Goal: Information Seeking & Learning: Learn about a topic

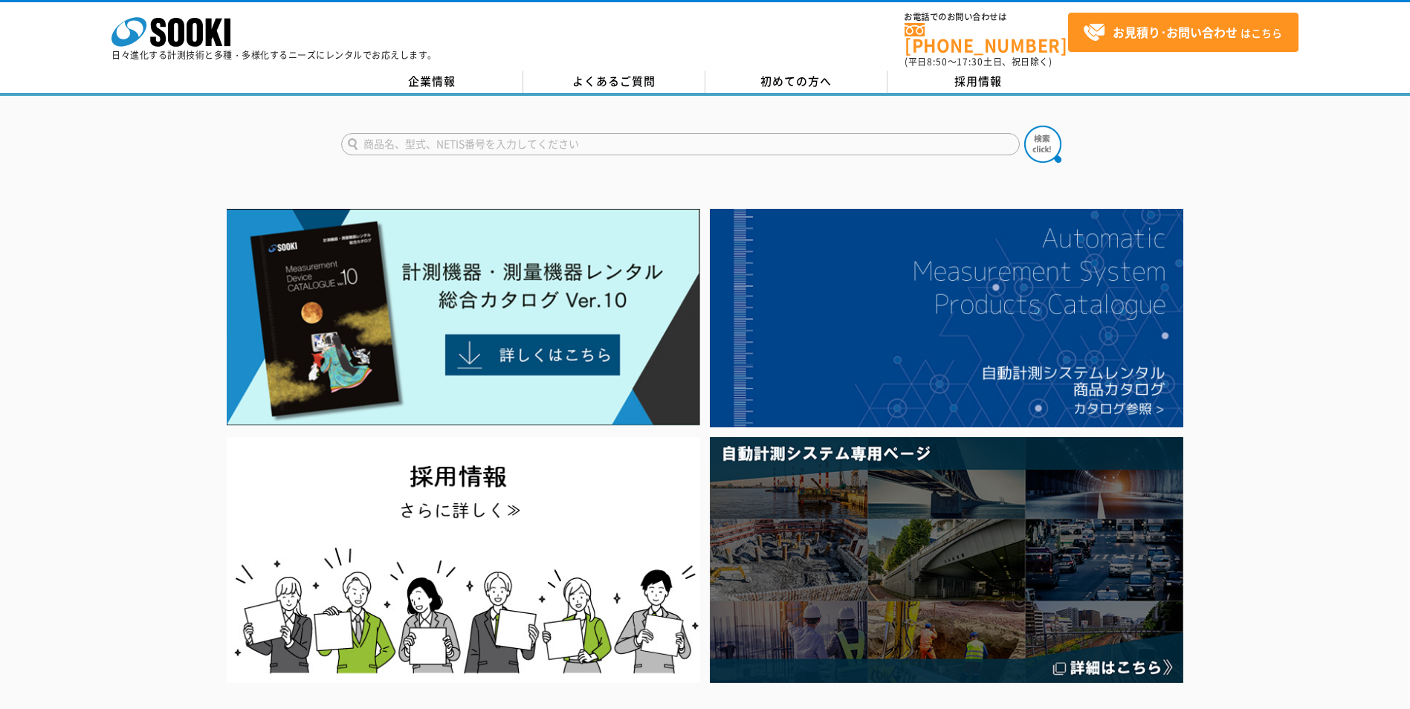
click at [529, 135] on input "text" at bounding box center [680, 144] width 679 height 22
type input "カメラ"
click at [1024, 126] on button at bounding box center [1042, 144] width 37 height 37
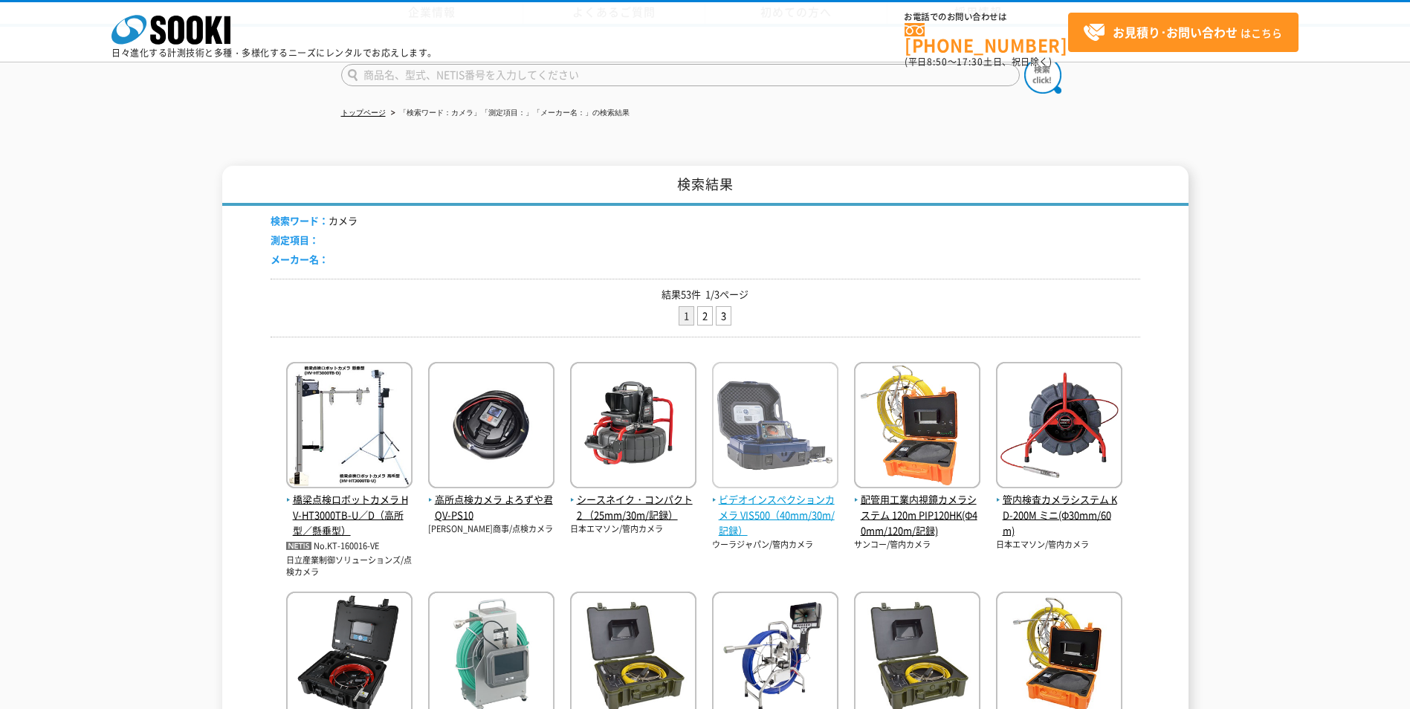
scroll to position [149, 0]
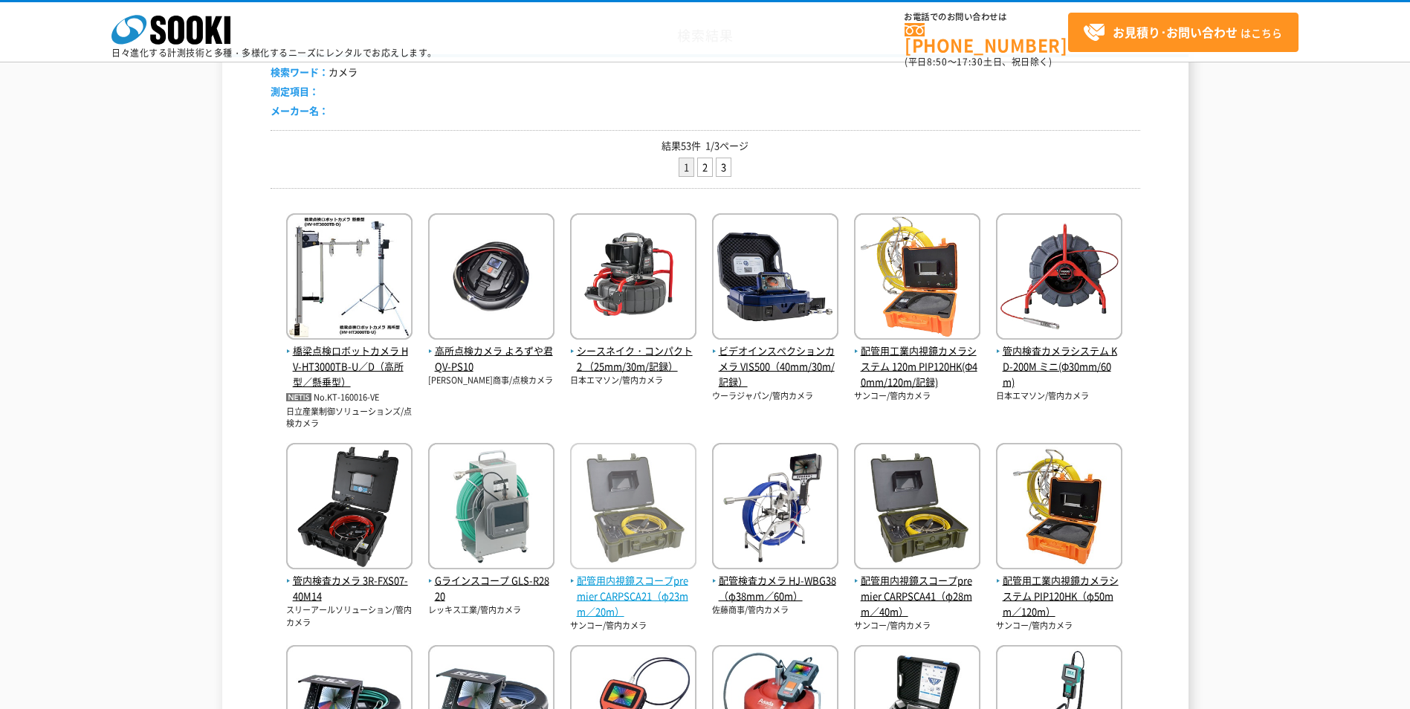
click at [628, 588] on span "配管用内視鏡スコープpremier CARPSCA21（φ23mm／20m）" at bounding box center [633, 596] width 126 height 46
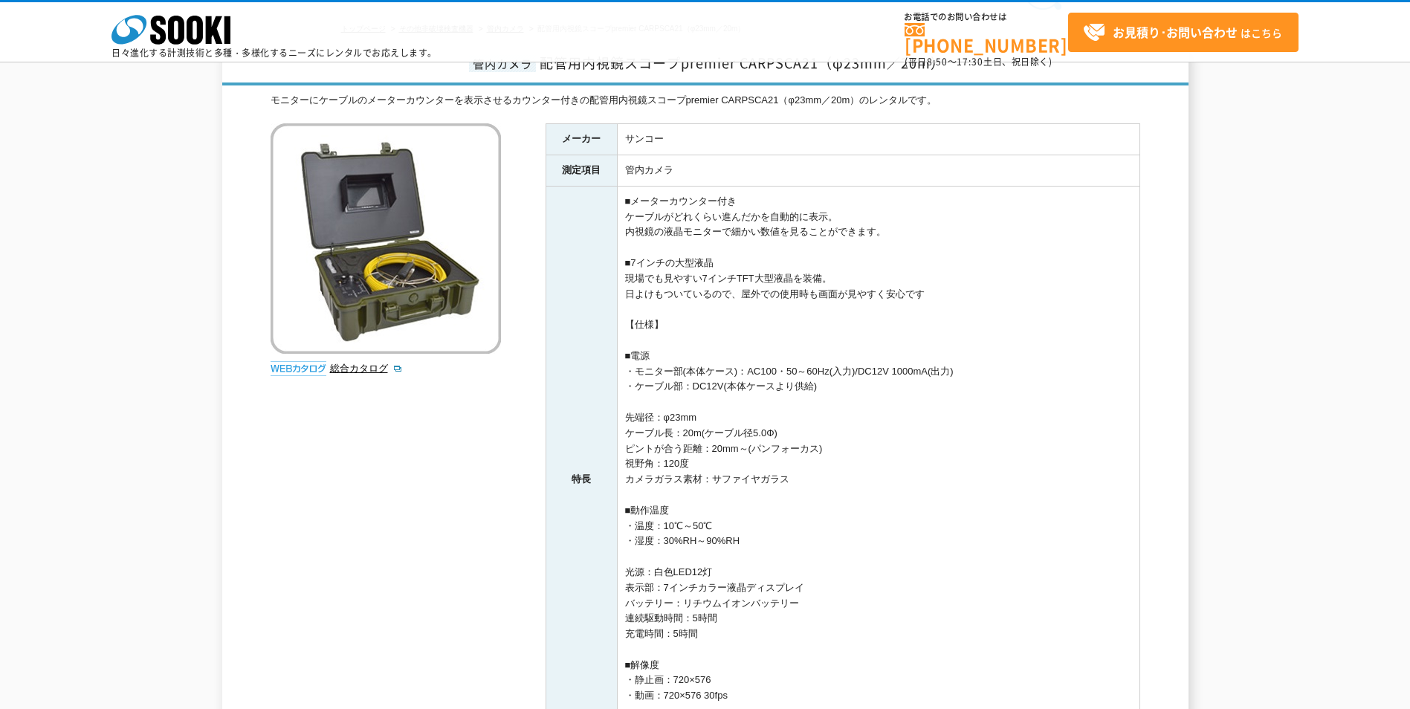
scroll to position [10, 0]
